Goal: Task Accomplishment & Management: Manage account settings

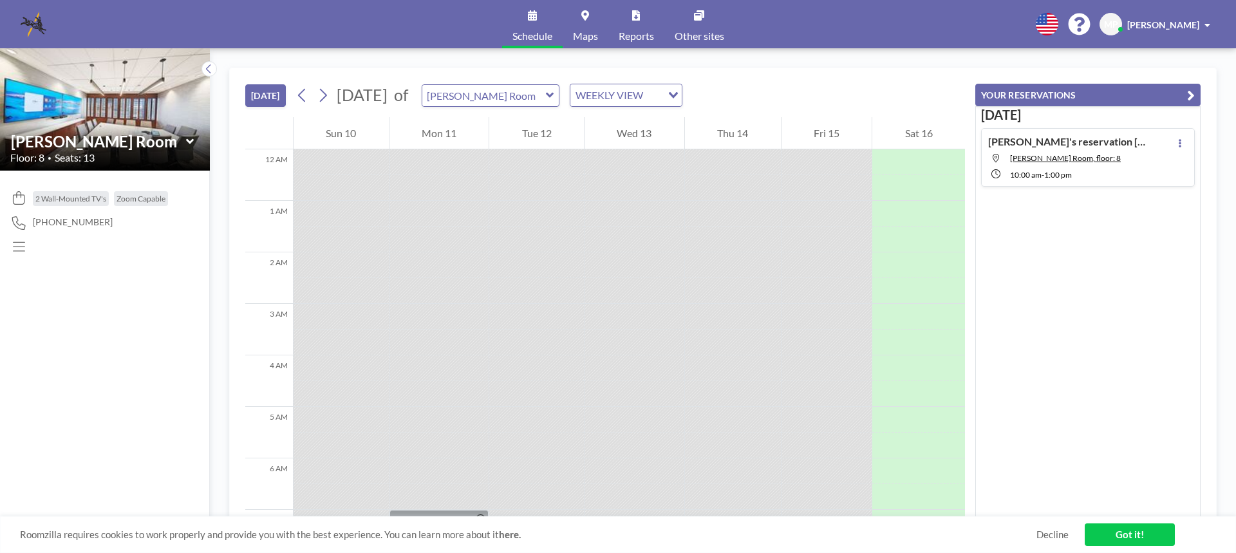
scroll to position [824, 0]
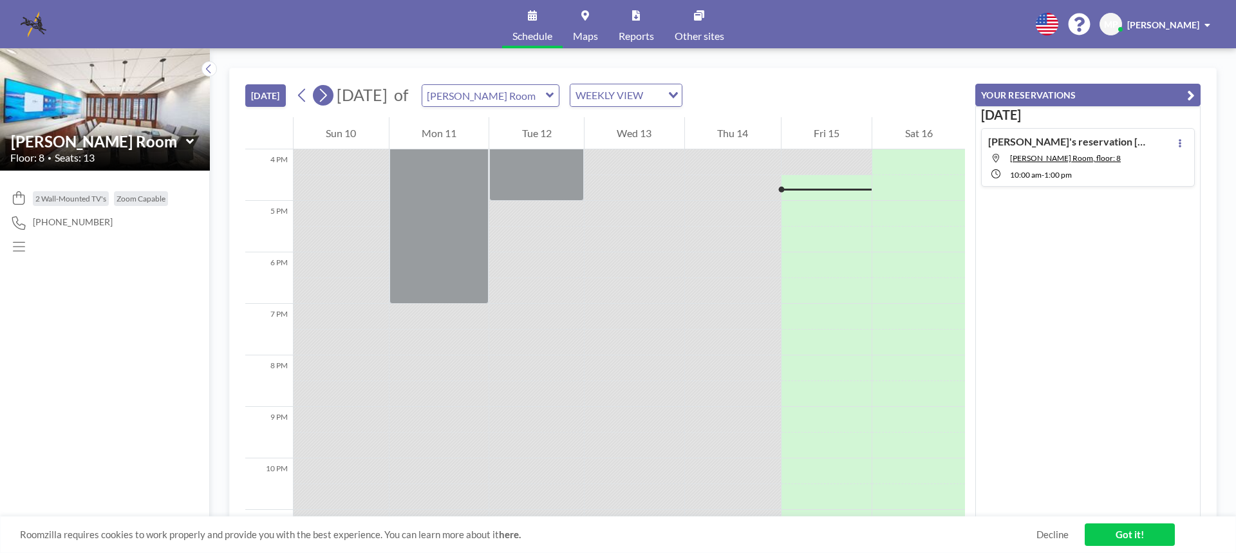
click at [329, 93] on icon at bounding box center [323, 95] width 12 height 19
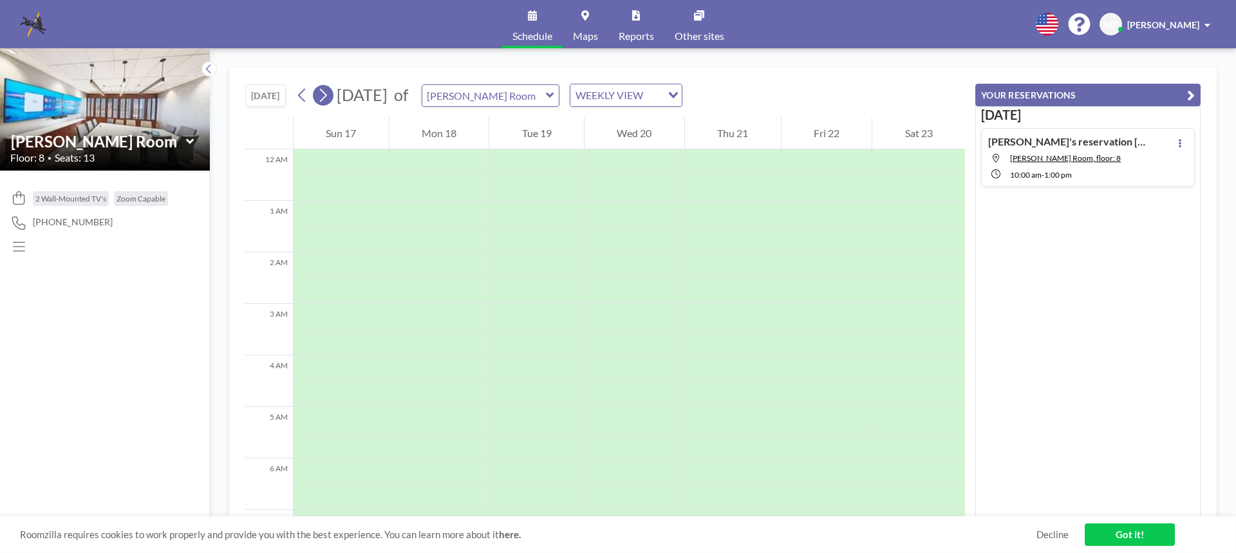
scroll to position [386, 0]
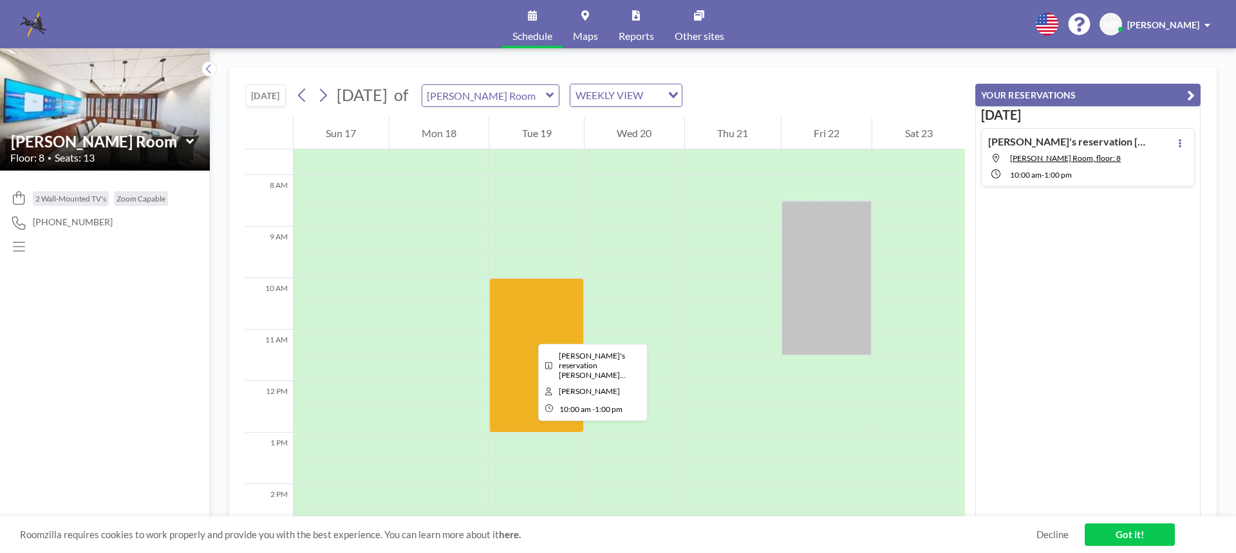
click at [528, 332] on div at bounding box center [536, 355] width 95 height 154
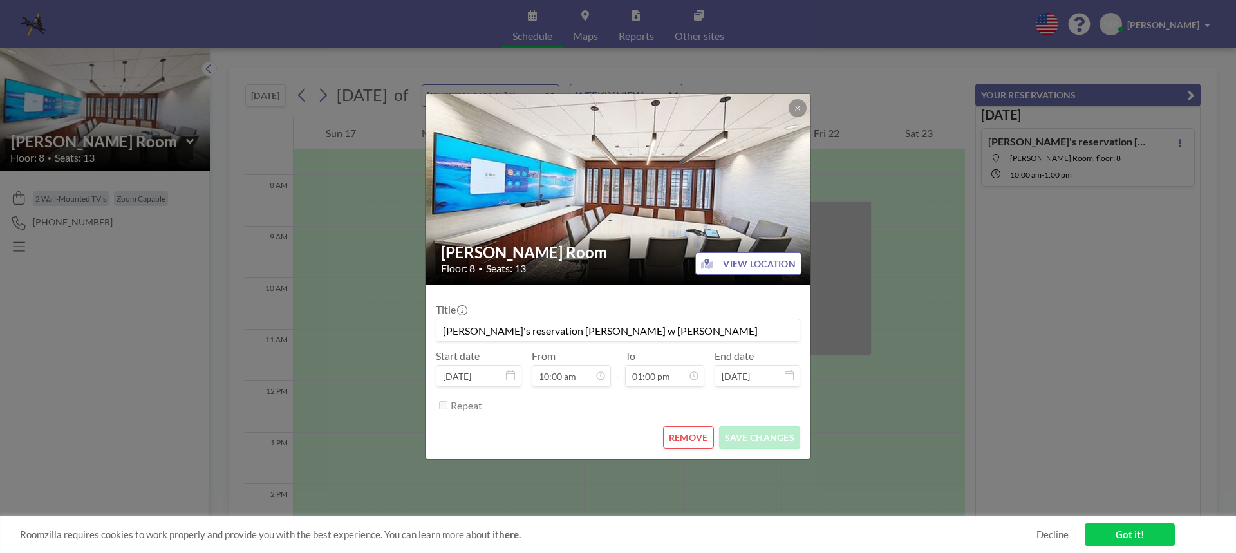
click at [528, 332] on input "[PERSON_NAME]'s reservation [PERSON_NAME] w [PERSON_NAME]" at bounding box center [617, 330] width 363 height 22
click at [615, 309] on div "Title [PERSON_NAME]'s reservation [PERSON_NAME] Prep w [PERSON_NAME]" at bounding box center [618, 322] width 364 height 39
click at [797, 105] on icon at bounding box center [798, 108] width 8 height 8
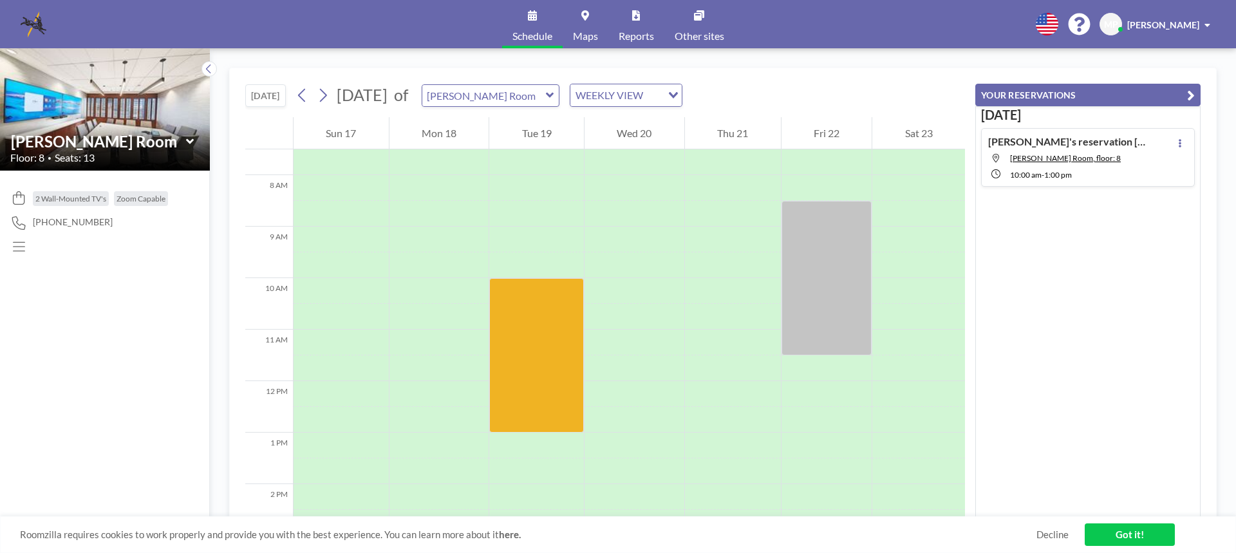
click at [706, 14] on link "Other sites" at bounding box center [699, 24] width 70 height 48
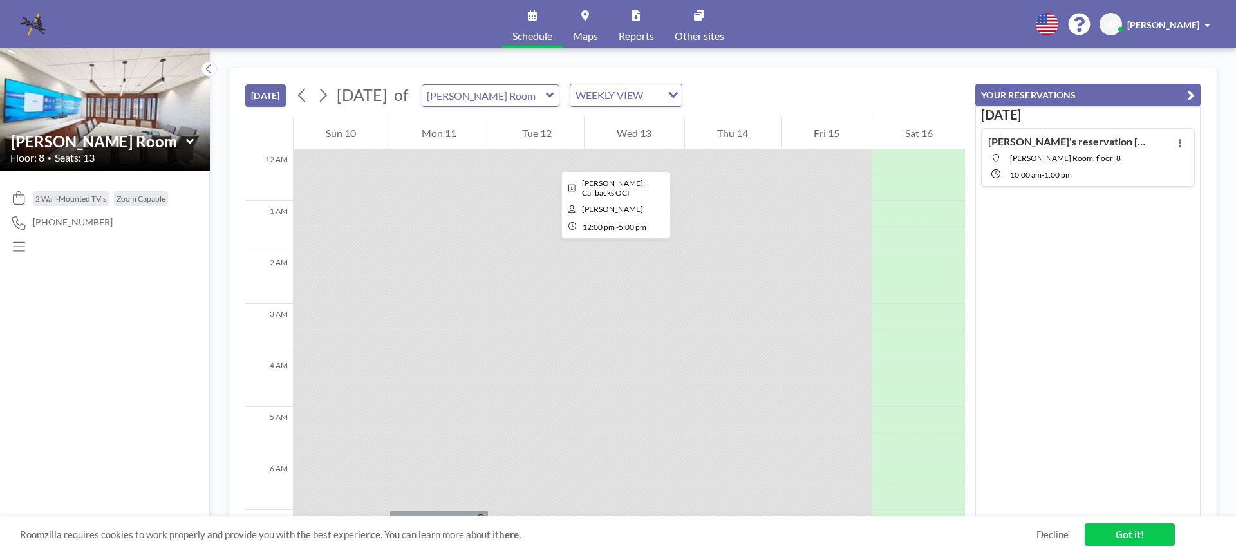
scroll to position [824, 0]
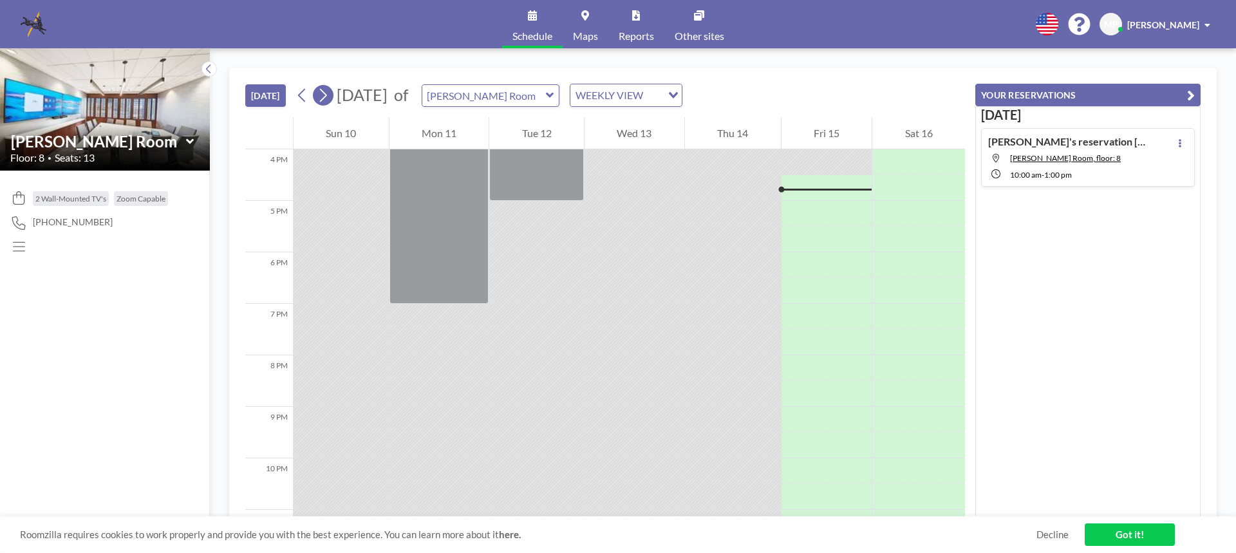
click at [332, 93] on button at bounding box center [323, 95] width 21 height 21
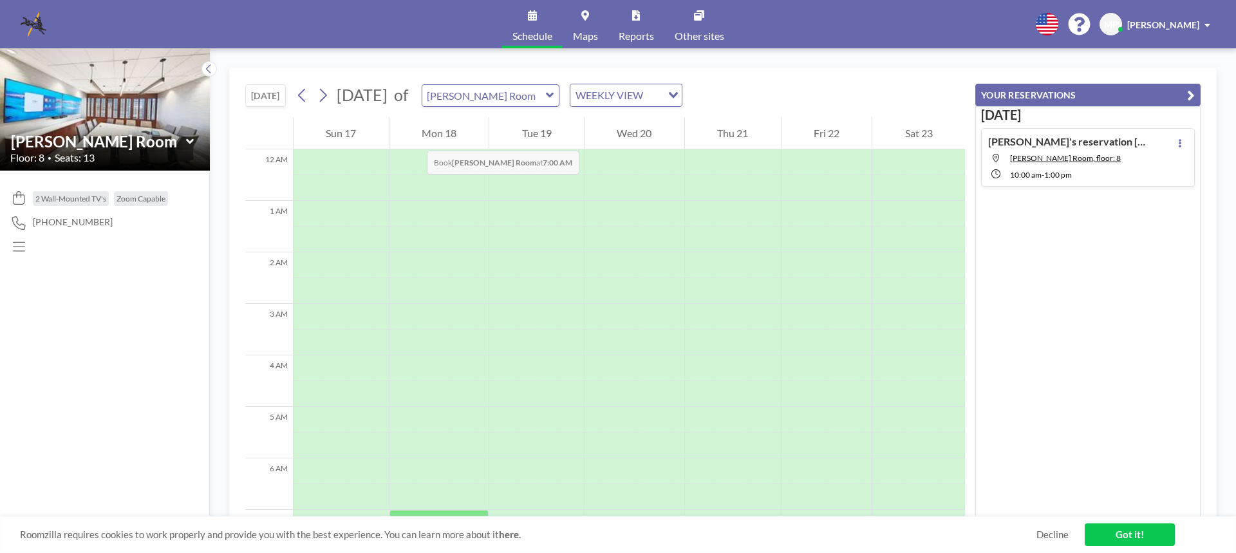
scroll to position [386, 0]
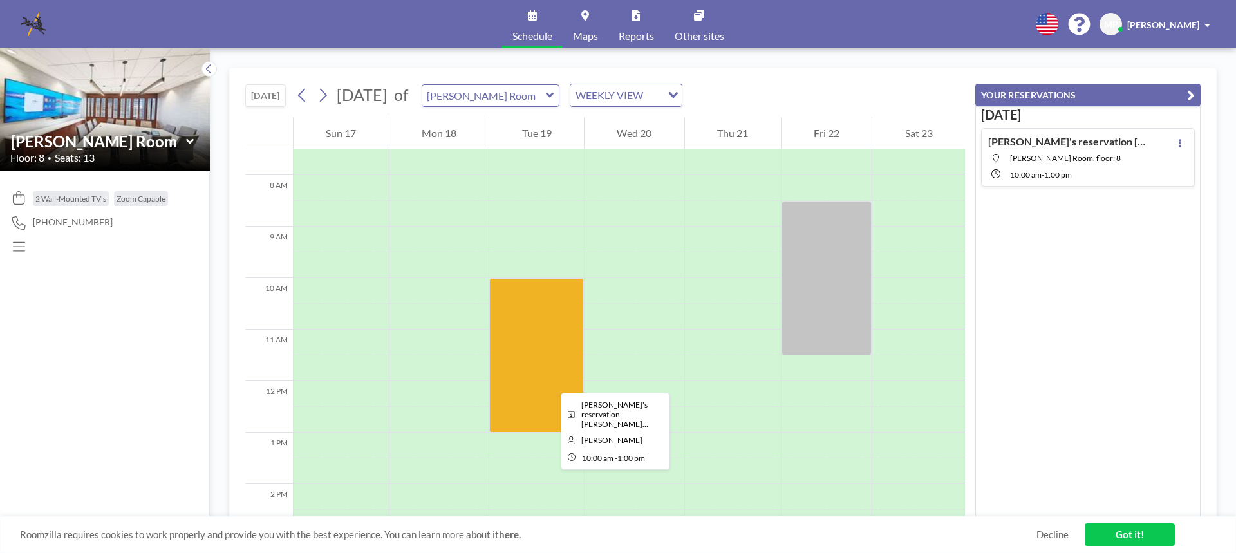
click at [550, 381] on div at bounding box center [536, 355] width 95 height 154
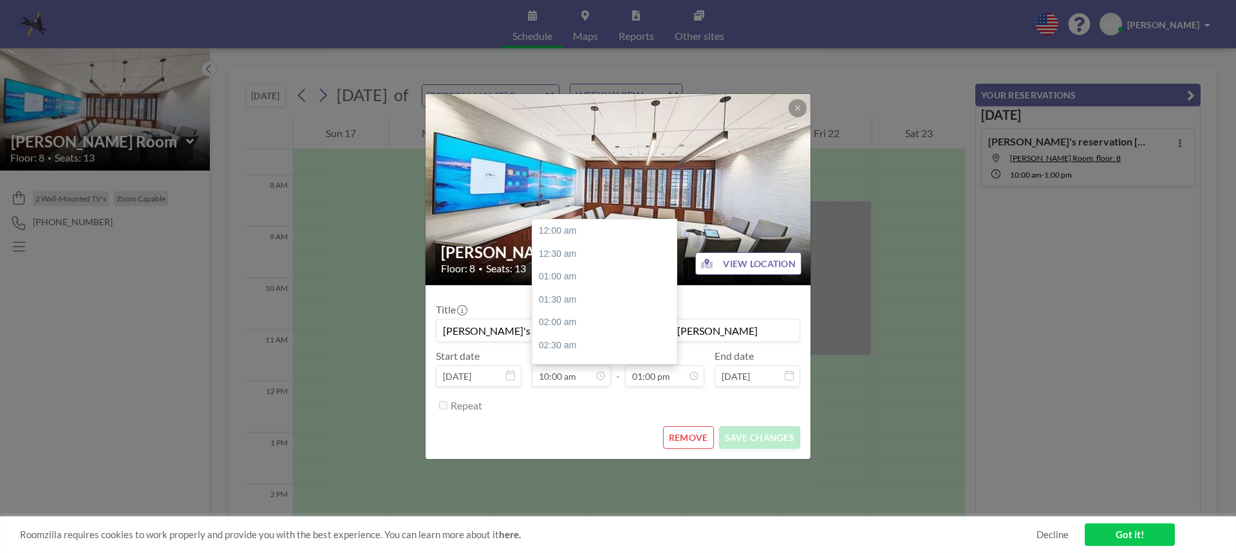
scroll to position [458, 0]
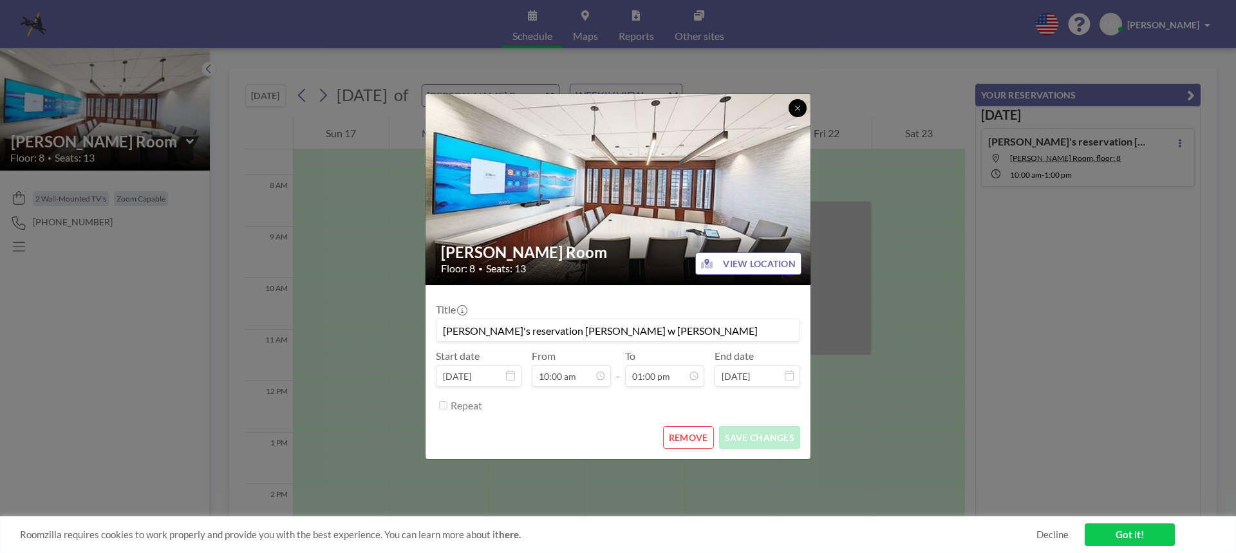
click at [794, 110] on icon at bounding box center [798, 108] width 8 height 8
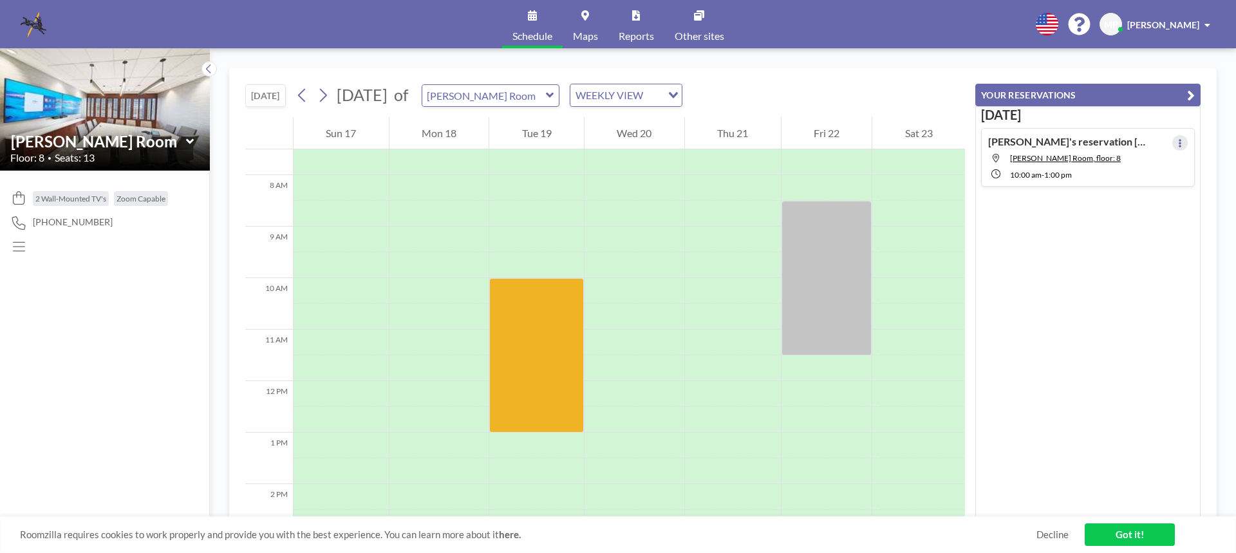
click at [1177, 143] on icon at bounding box center [1179, 143] width 5 height 8
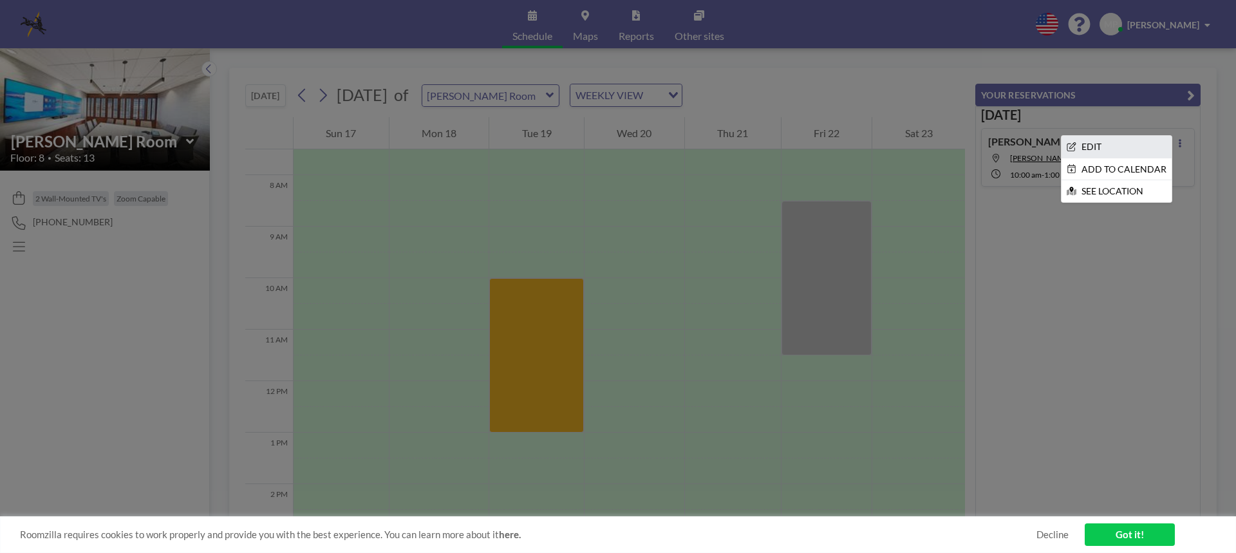
click at [1096, 145] on li "EDIT" at bounding box center [1116, 147] width 110 height 22
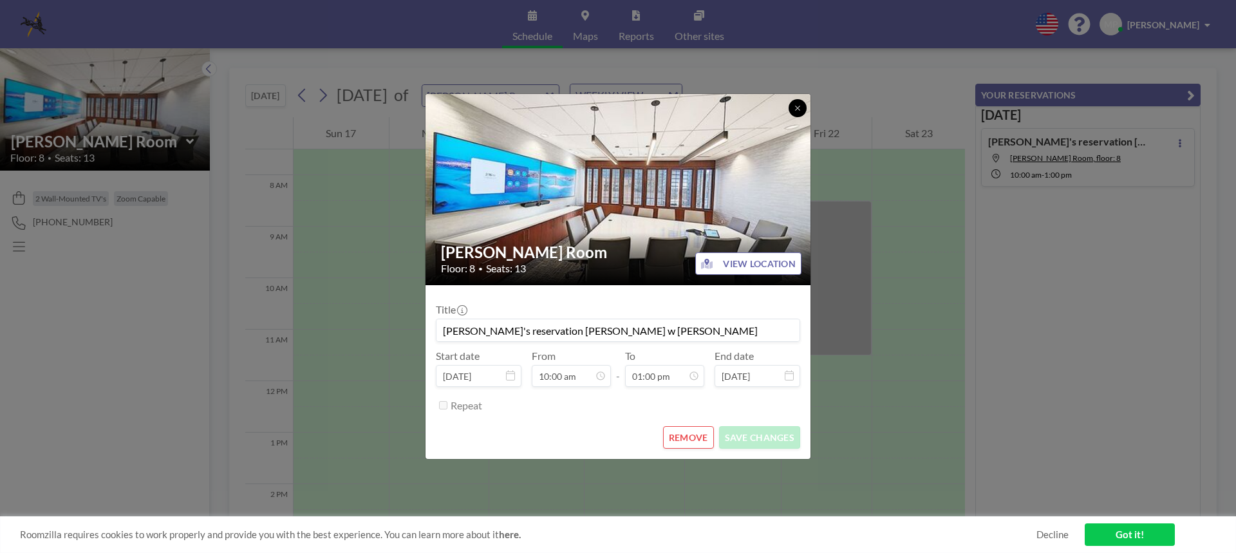
click at [797, 111] on icon at bounding box center [798, 108] width 8 height 8
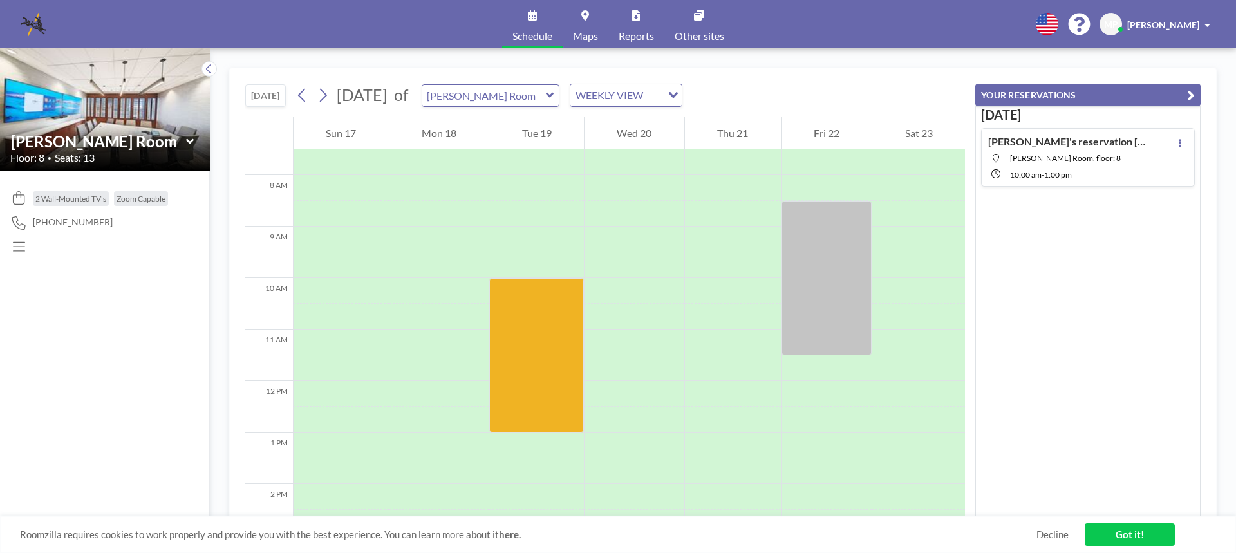
click at [23, 242] on icon at bounding box center [19, 247] width 12 height 10
click at [1124, 535] on link "Got it!" at bounding box center [1130, 534] width 90 height 23
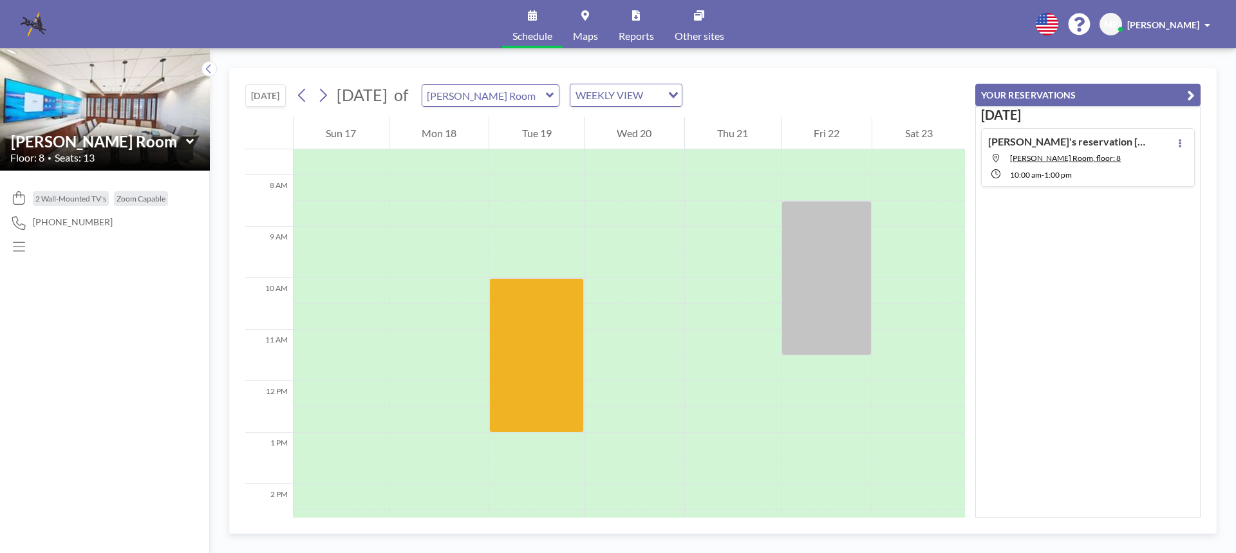
click at [1141, 25] on span "[PERSON_NAME]" at bounding box center [1163, 24] width 72 height 11
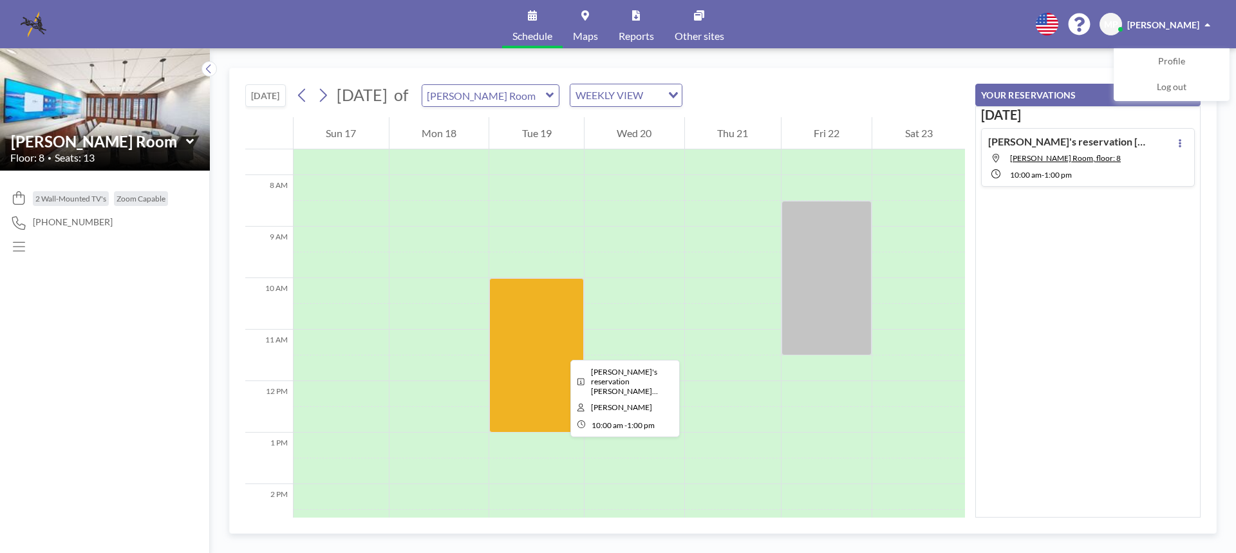
click at [560, 348] on div at bounding box center [536, 355] width 95 height 154
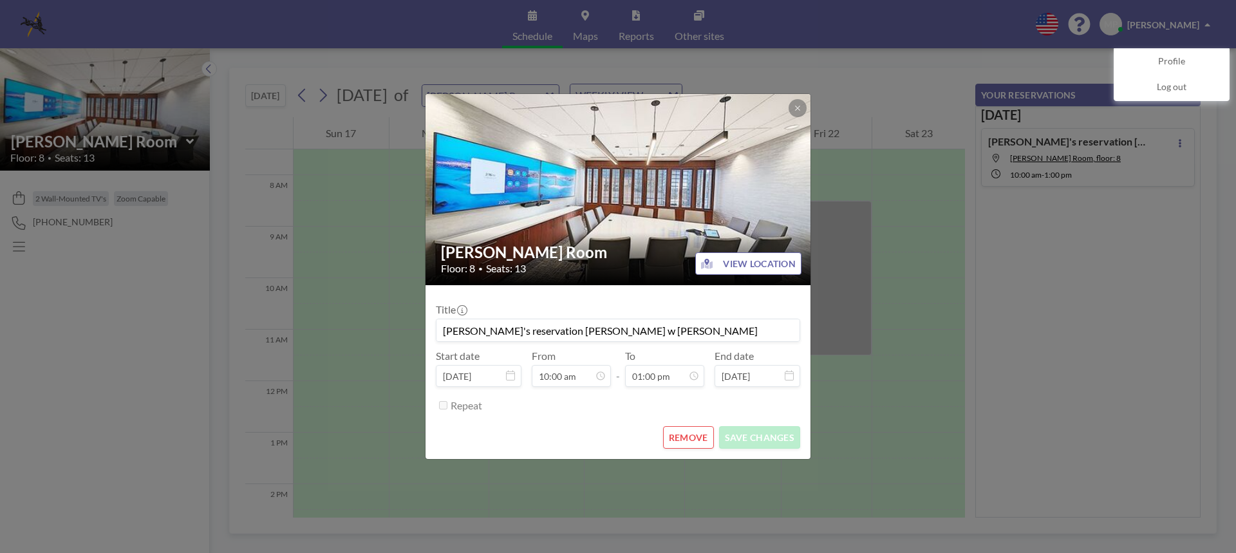
click at [560, 348] on div "Title Monya's reservation Daniel Recklein Depo Prep w Amber O'Connell Start dat…" at bounding box center [618, 355] width 364 height 120
click at [670, 440] on button "REMOVE" at bounding box center [688, 437] width 51 height 23
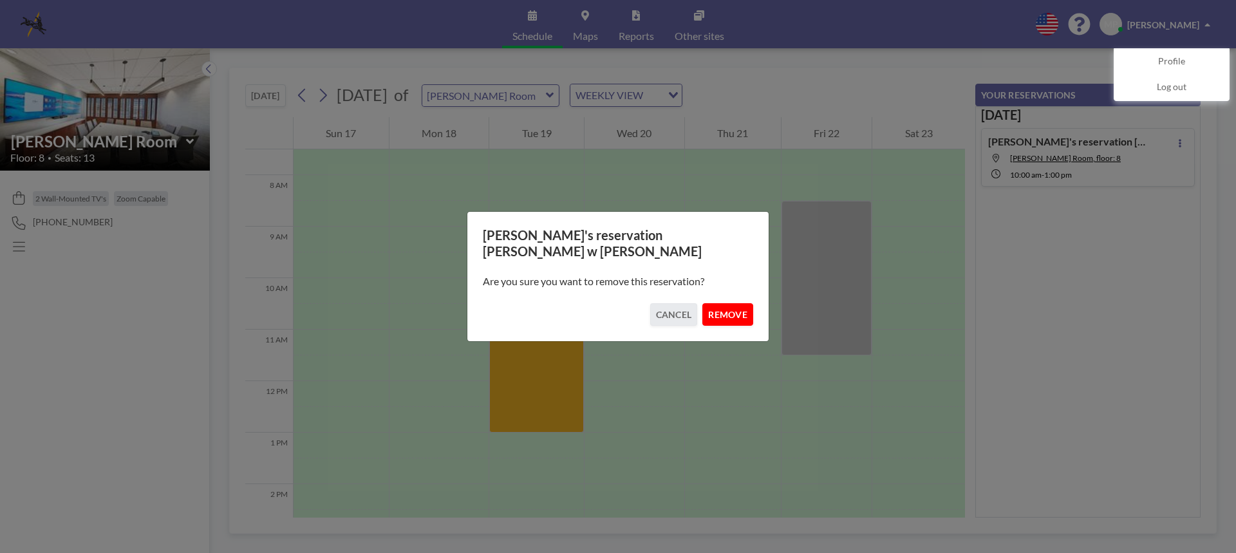
click at [730, 313] on button "REMOVE" at bounding box center [727, 314] width 51 height 23
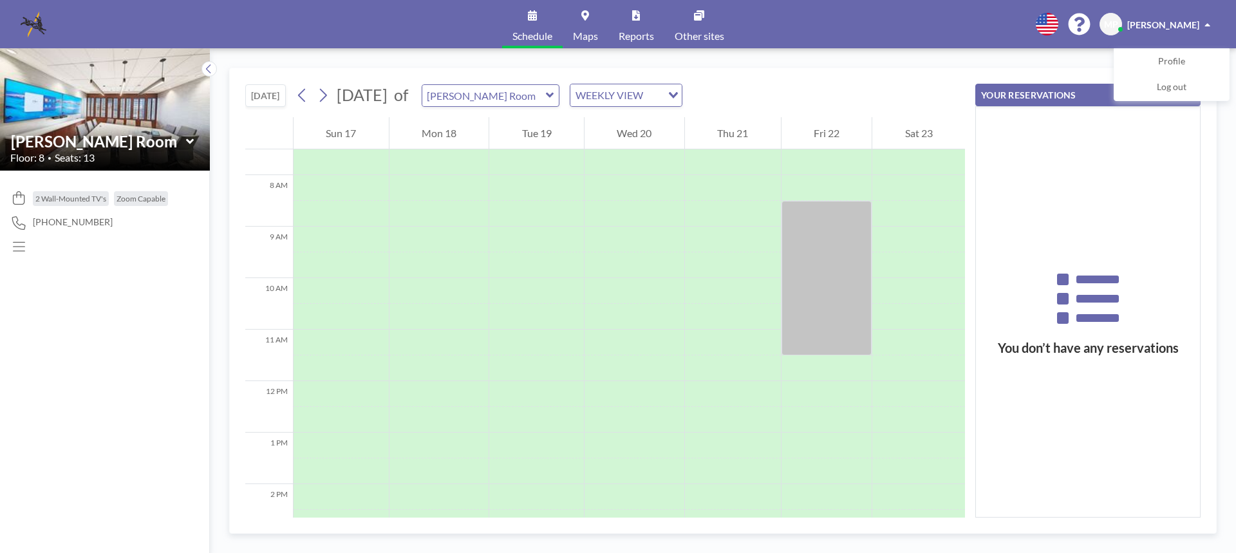
click at [833, 273] on div at bounding box center [826, 278] width 91 height 154
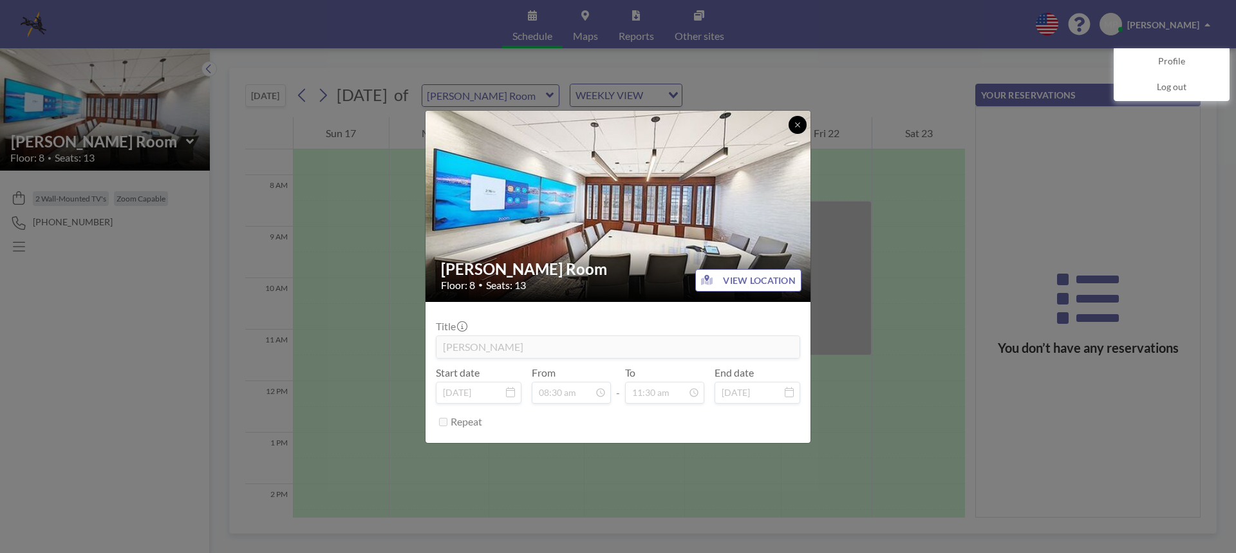
click at [802, 124] on button at bounding box center [798, 125] width 18 height 18
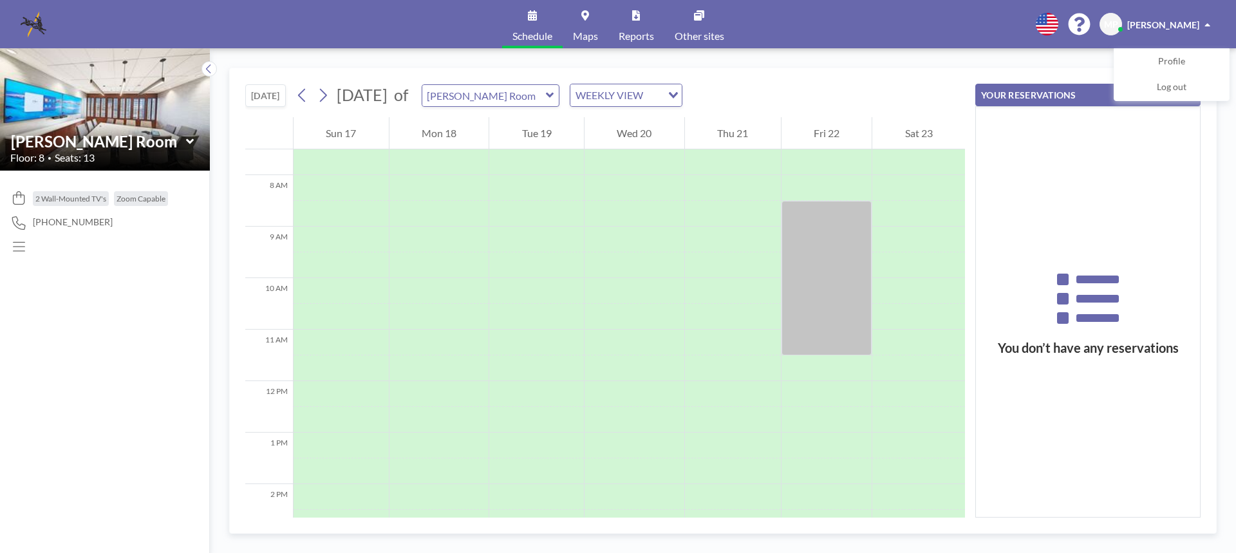
click at [631, 13] on link "Reports" at bounding box center [636, 24] width 56 height 48
